Goal: Check status: Check status

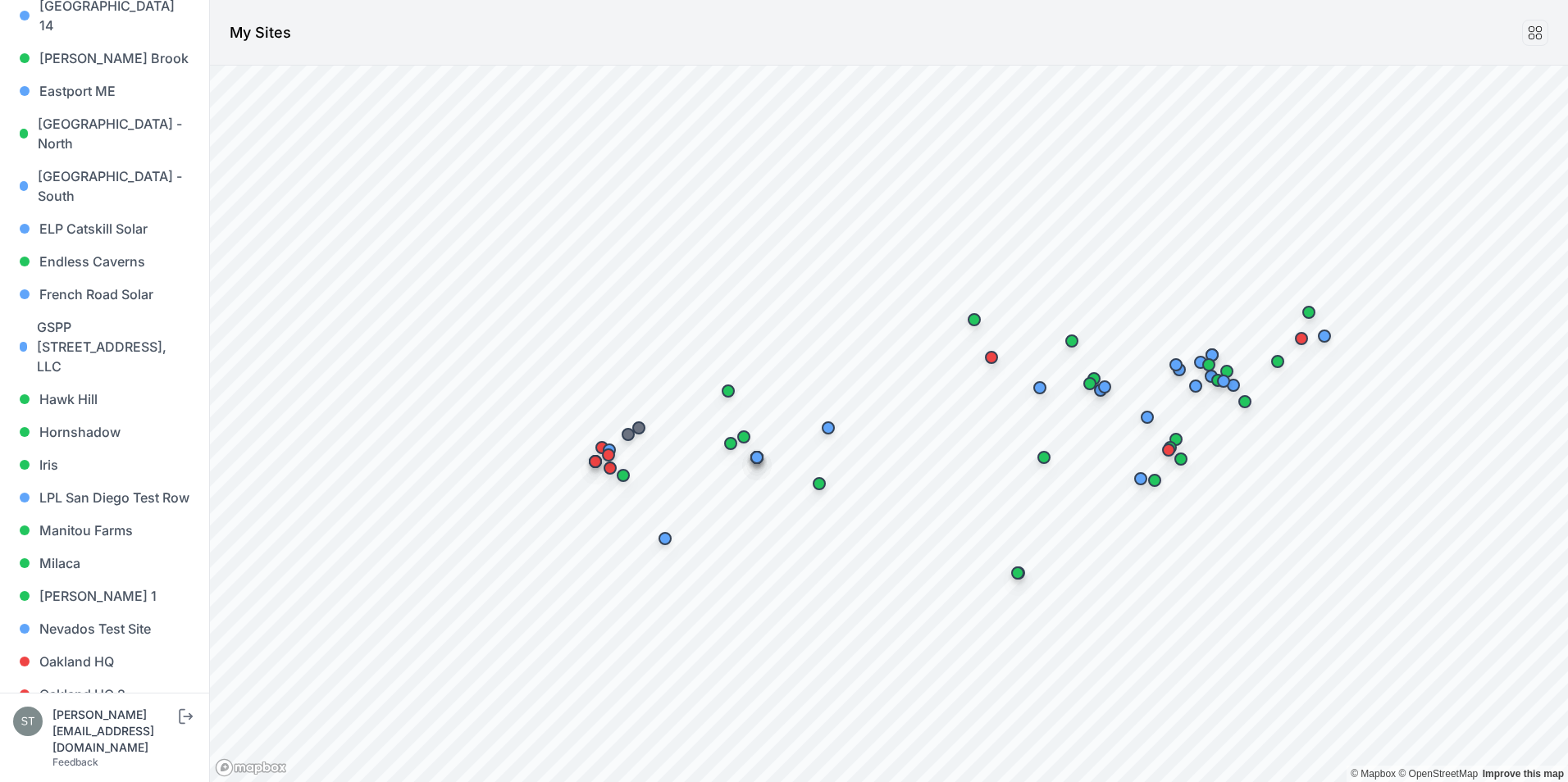
scroll to position [492, 0]
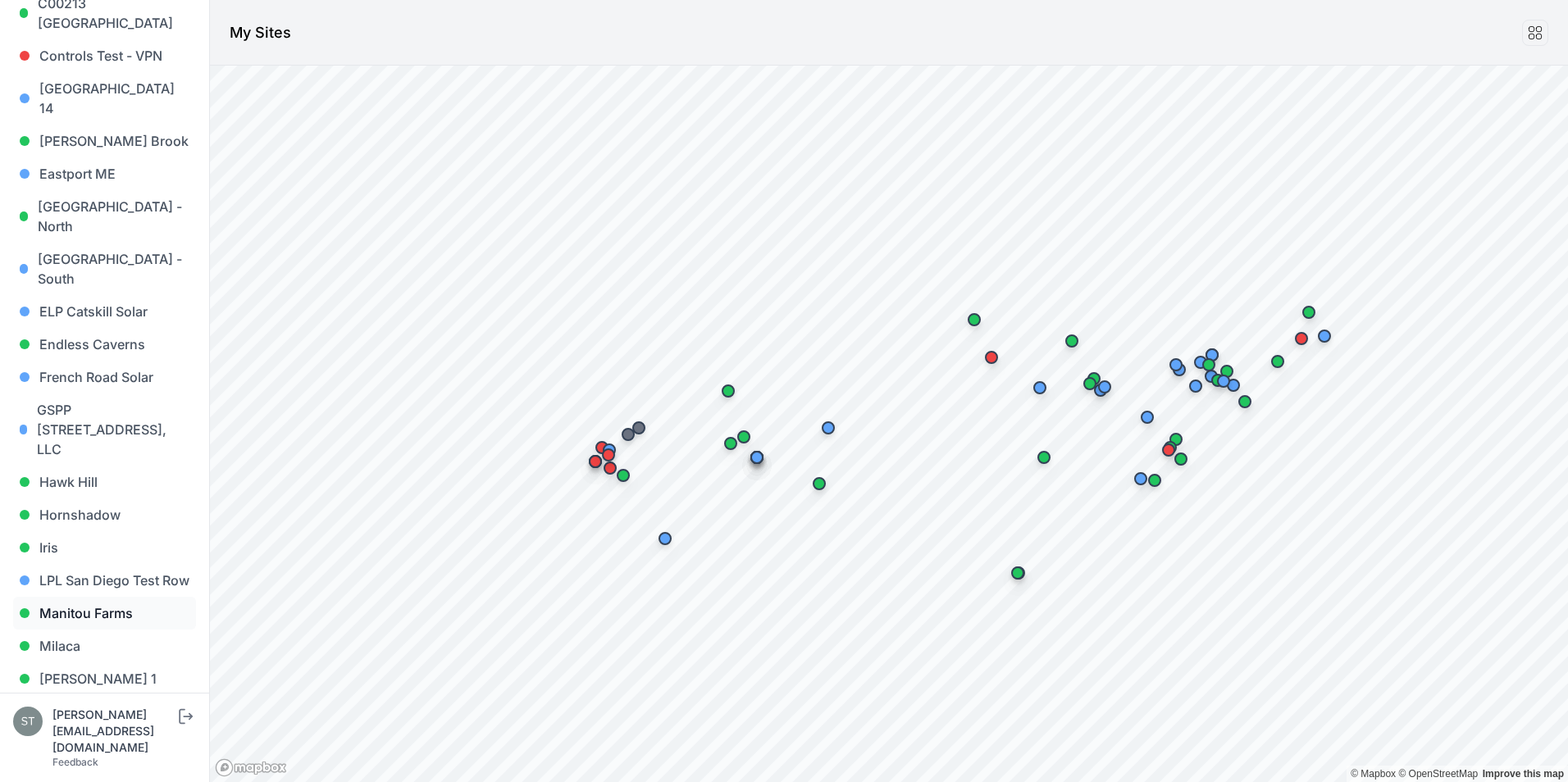
click at [105, 597] on link "Manitou Farms" at bounding box center [105, 613] width 183 height 33
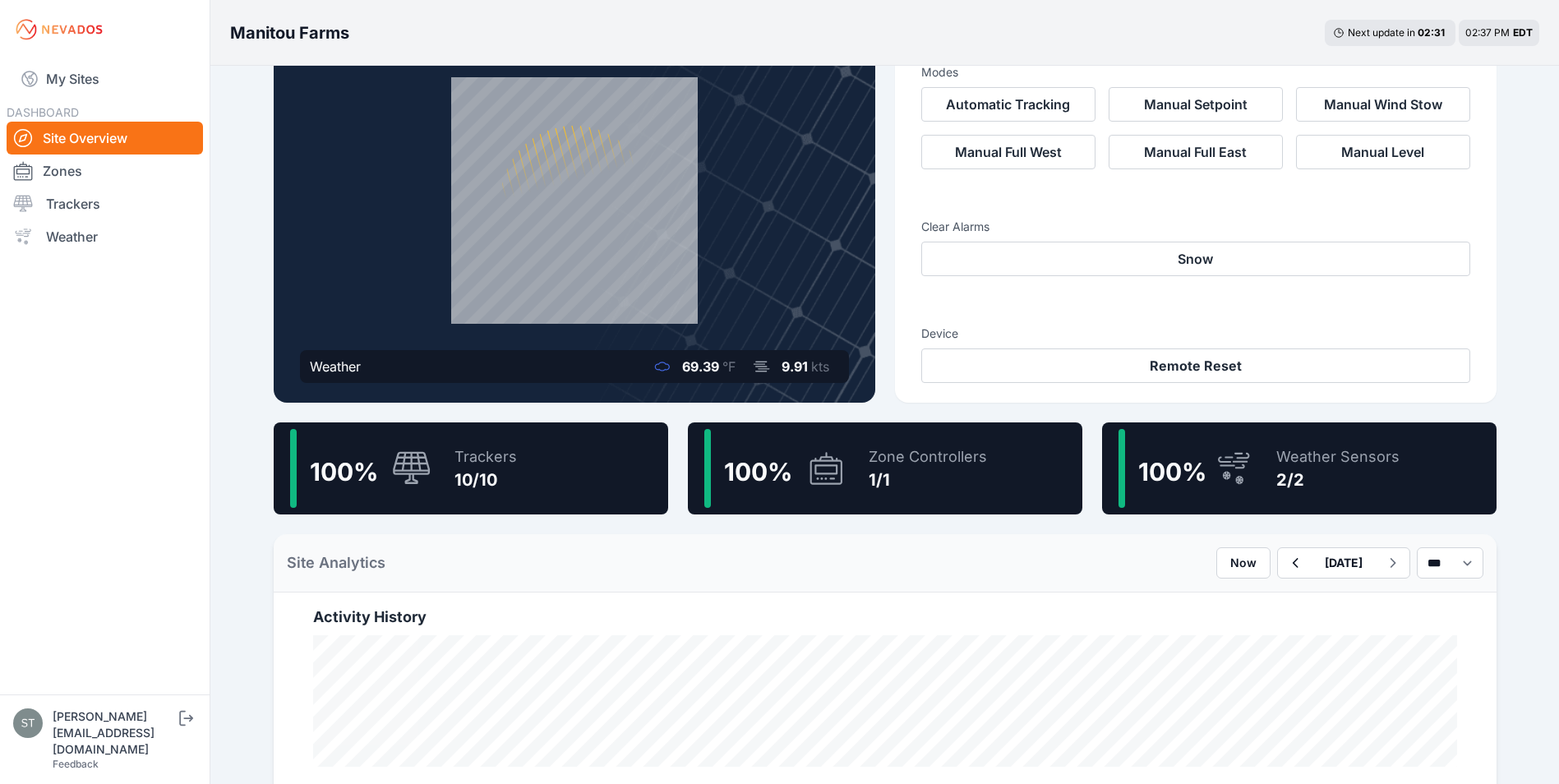
scroll to position [82, 0]
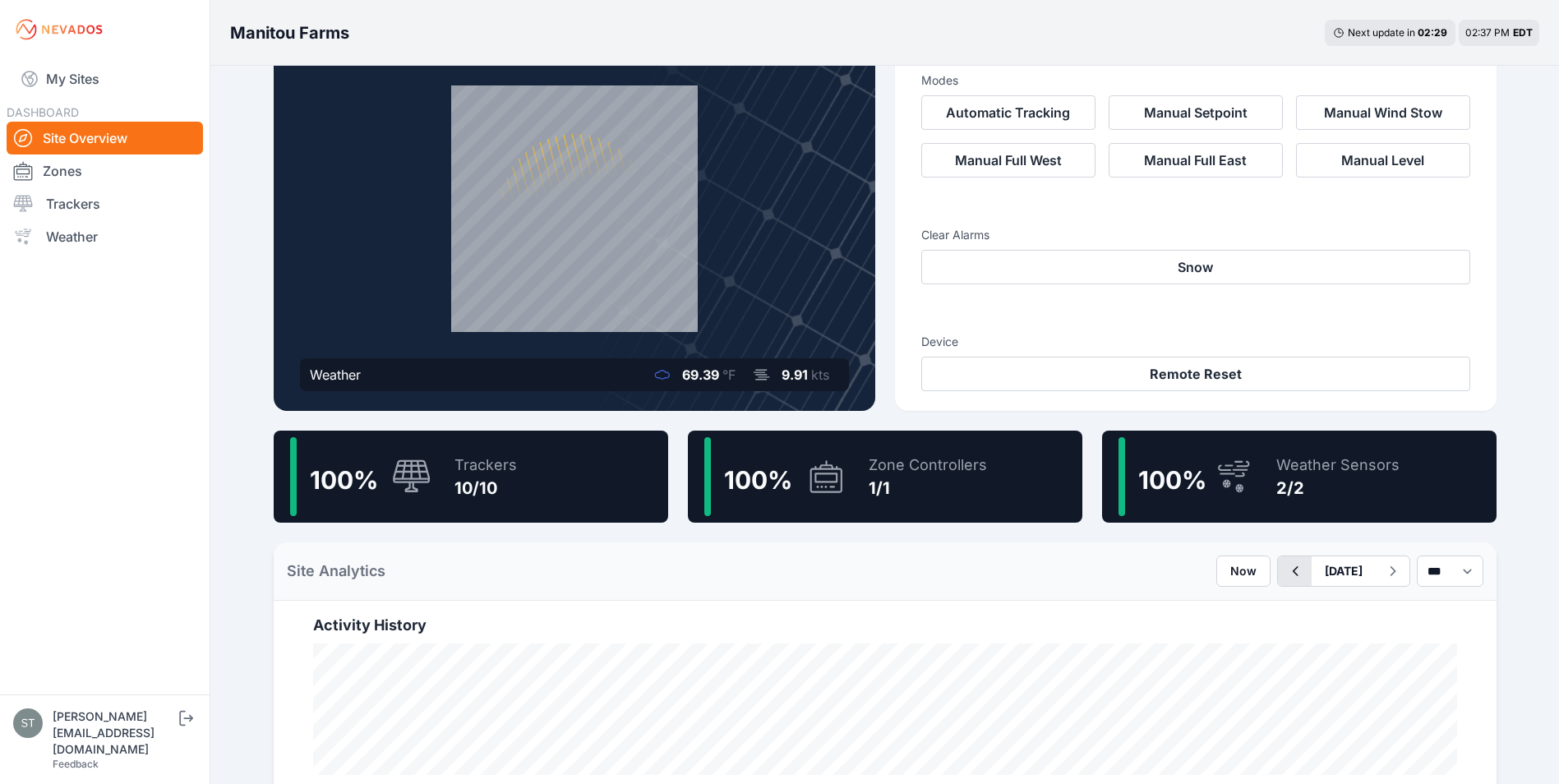
click at [1285, 567] on icon "button" at bounding box center [1295, 571] width 21 height 20
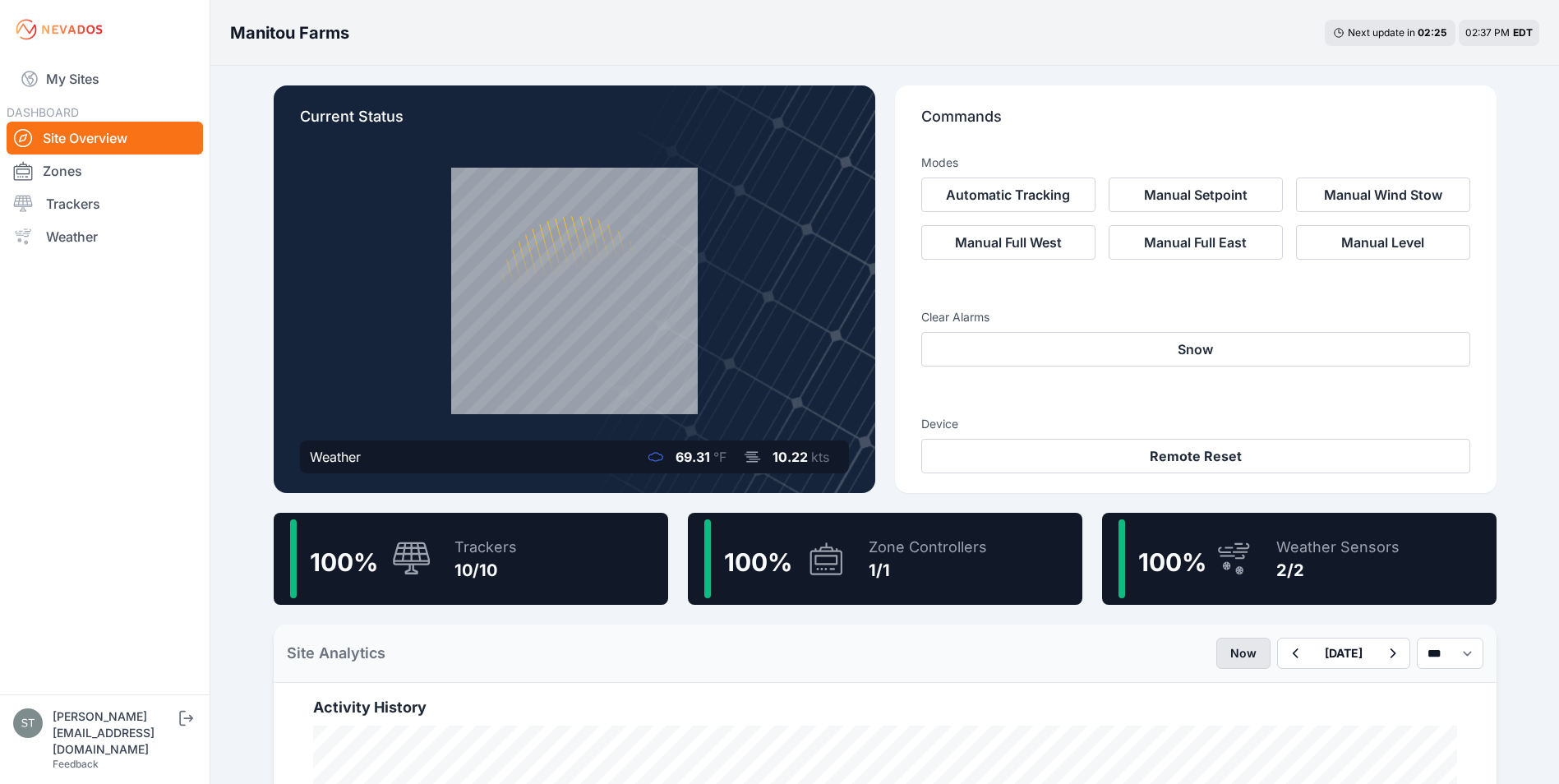
click at [1216, 657] on button "Now" at bounding box center [1243, 653] width 55 height 31
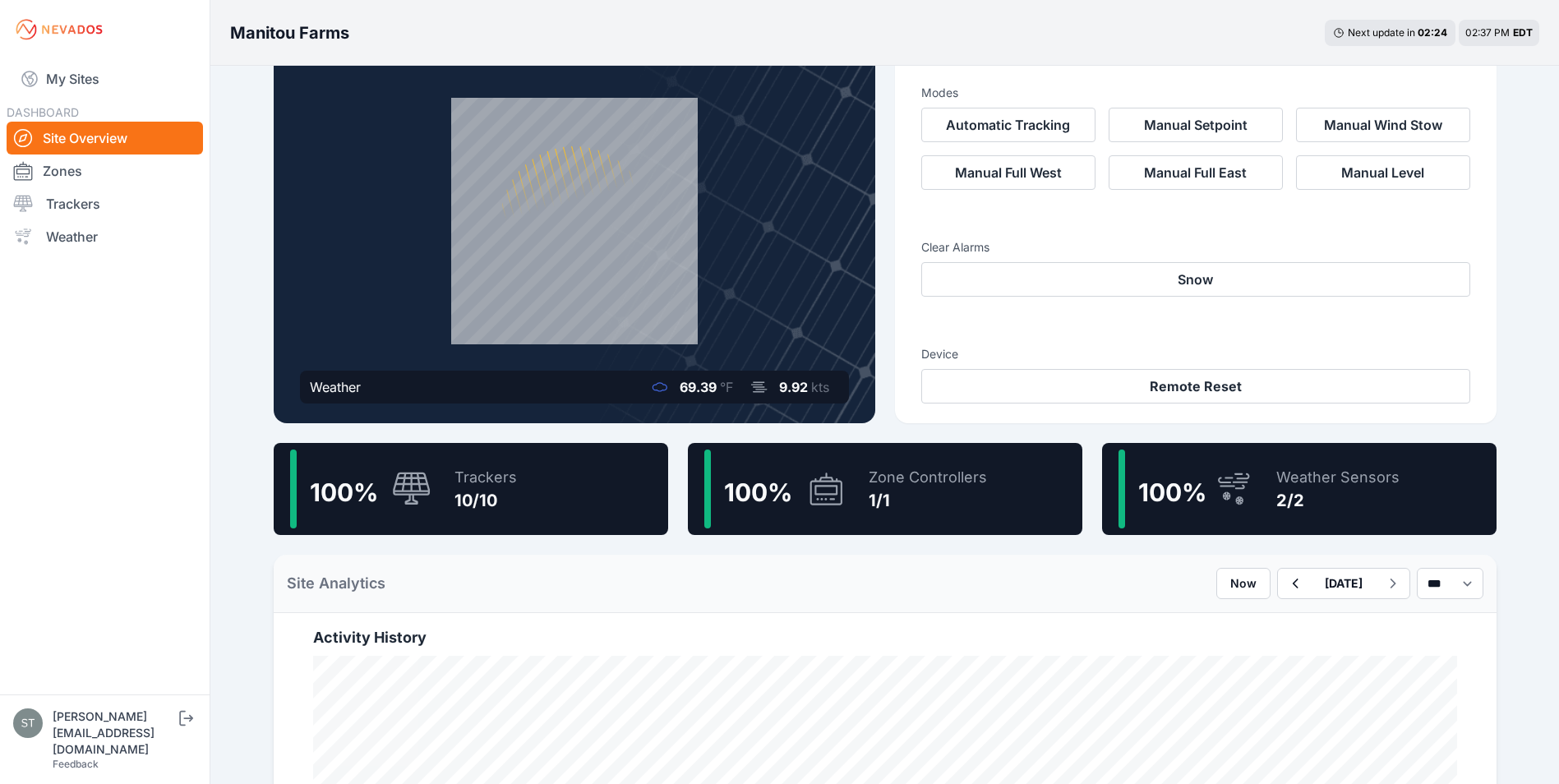
scroll to position [164, 0]
